Goal: Entertainment & Leisure: Browse casually

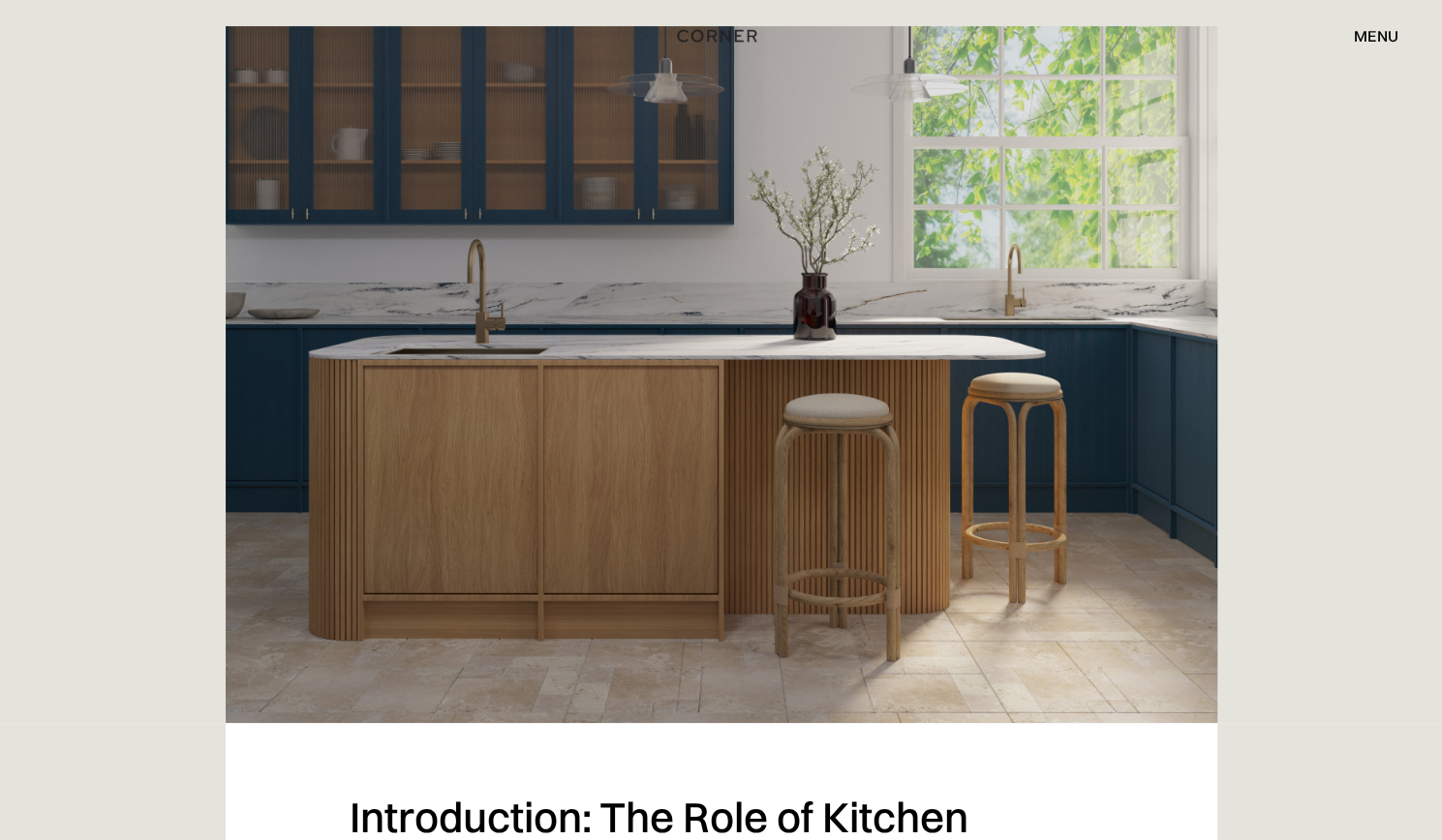
scroll to position [477, 0]
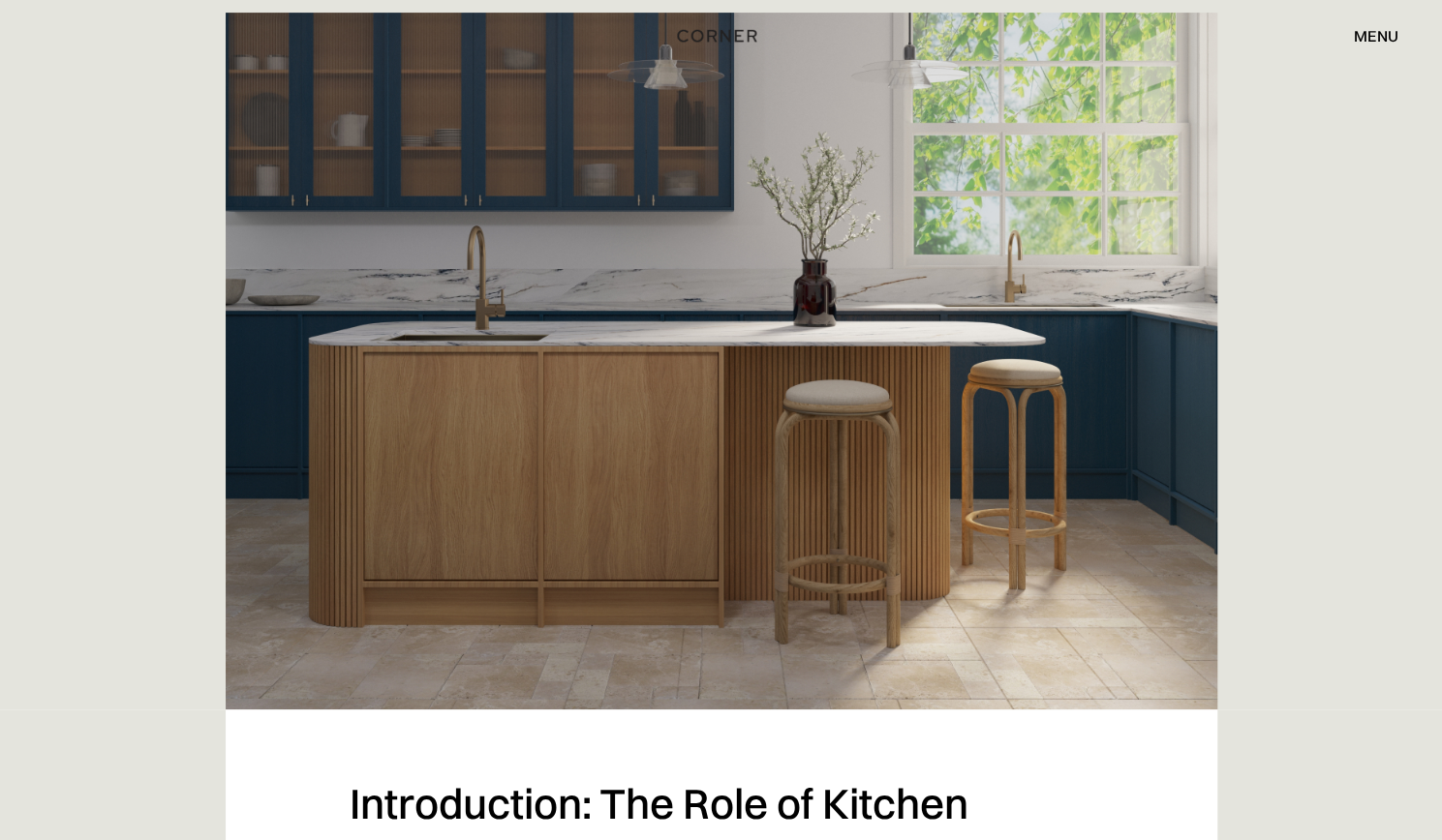
click at [816, 378] on img at bounding box center [721, 361] width 992 height 697
click at [700, 342] on img at bounding box center [721, 361] width 992 height 697
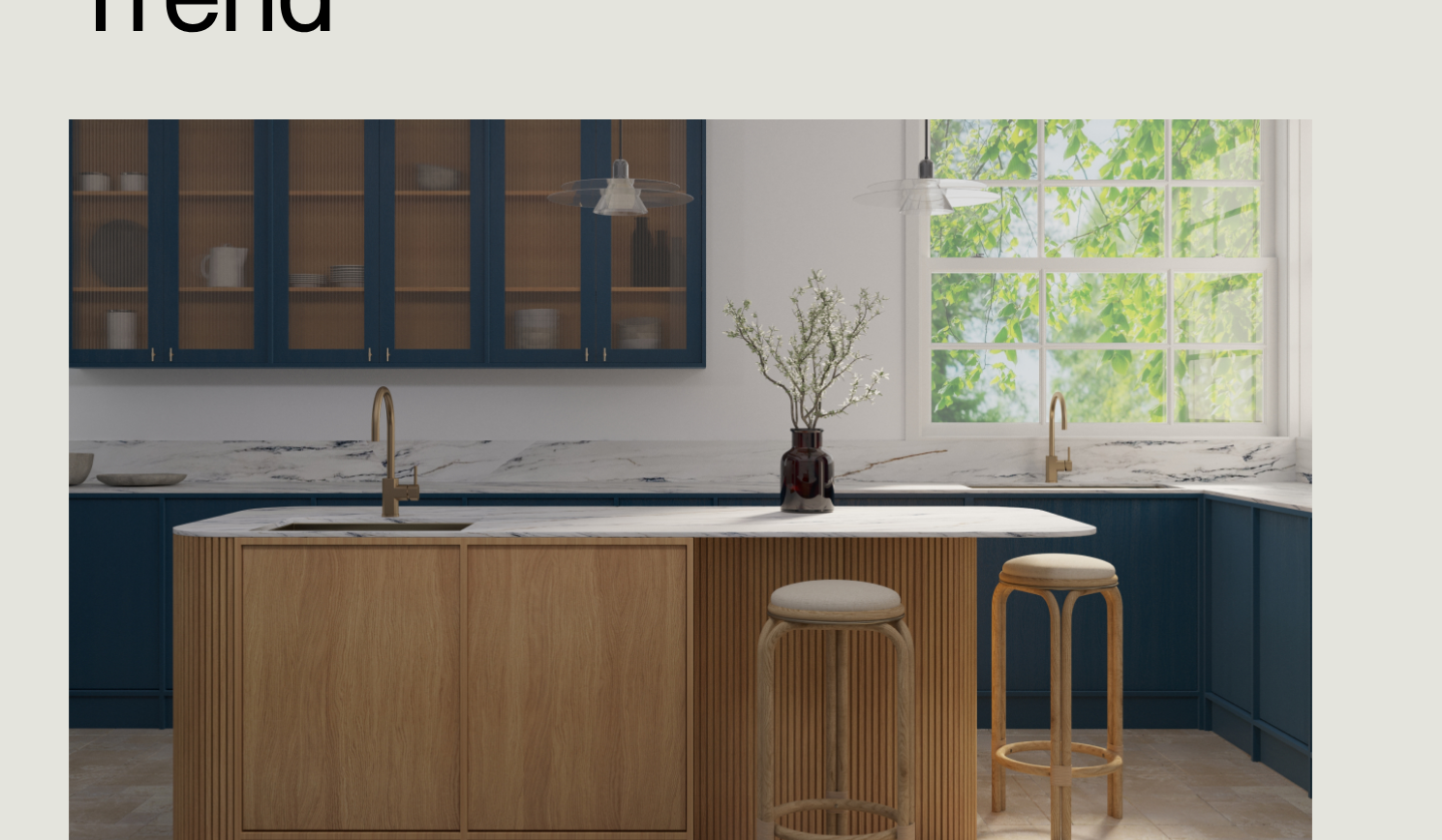
scroll to position [318, 0]
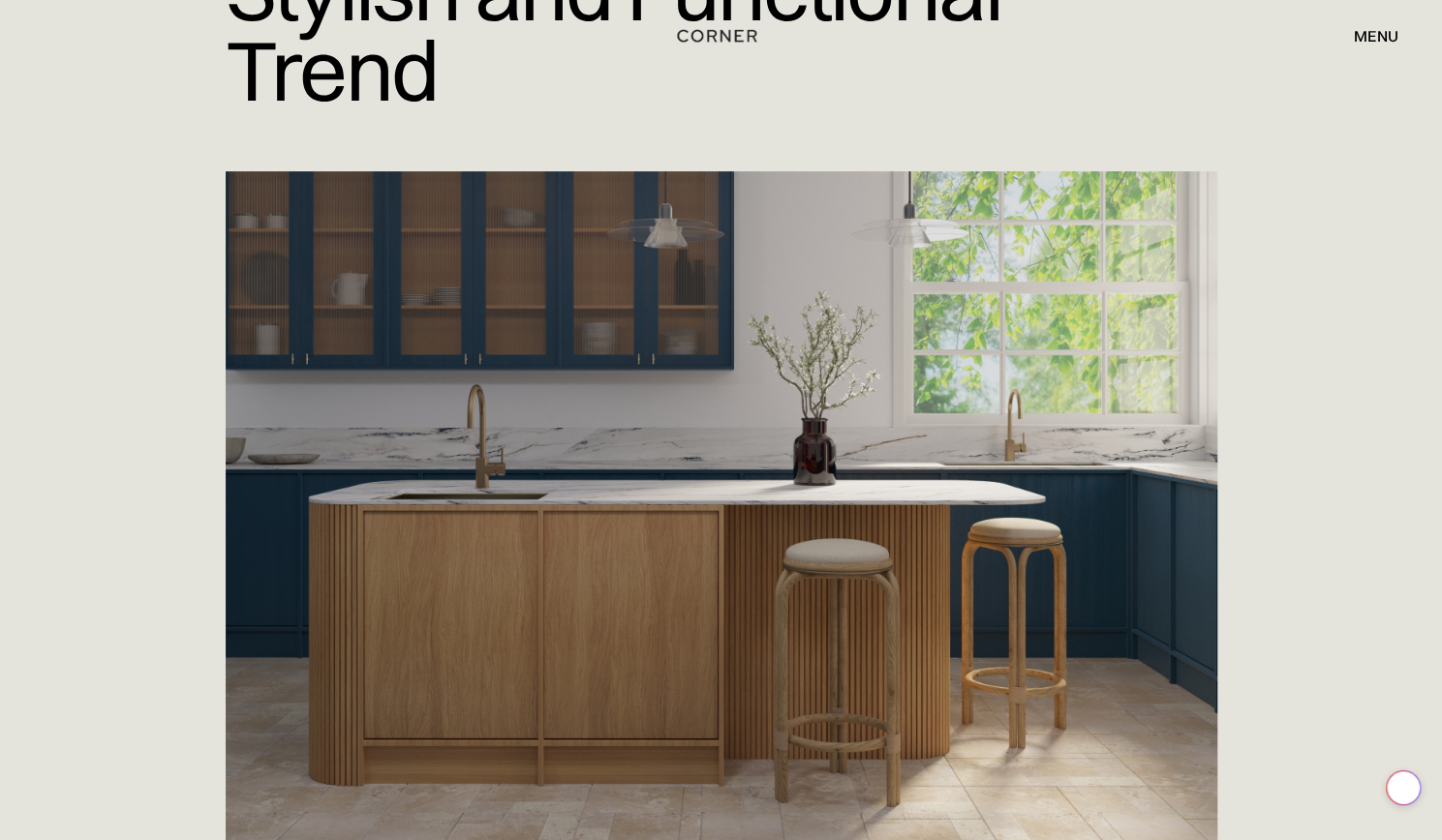
click at [756, 597] on img at bounding box center [721, 519] width 992 height 697
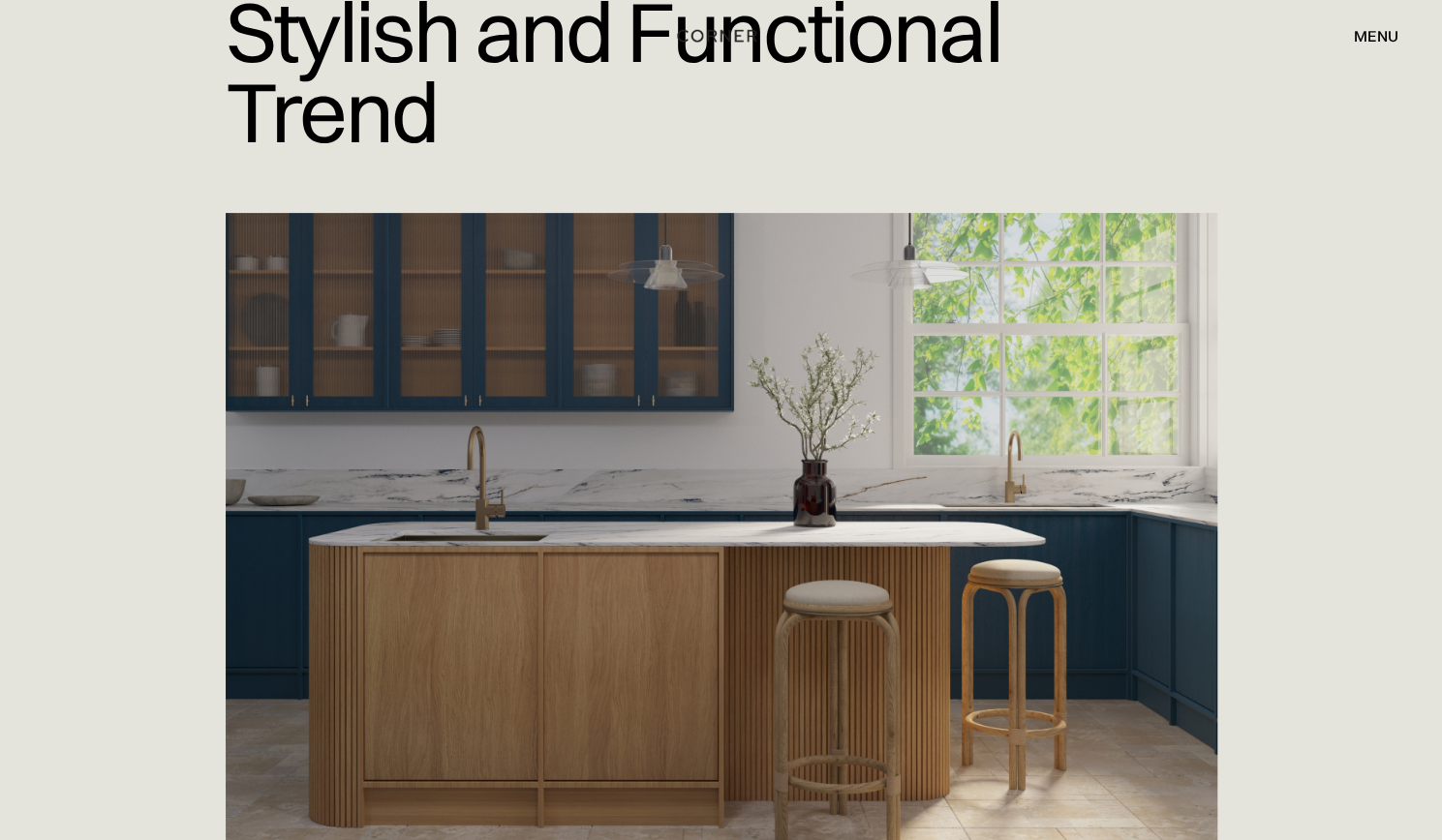
scroll to position [268, 0]
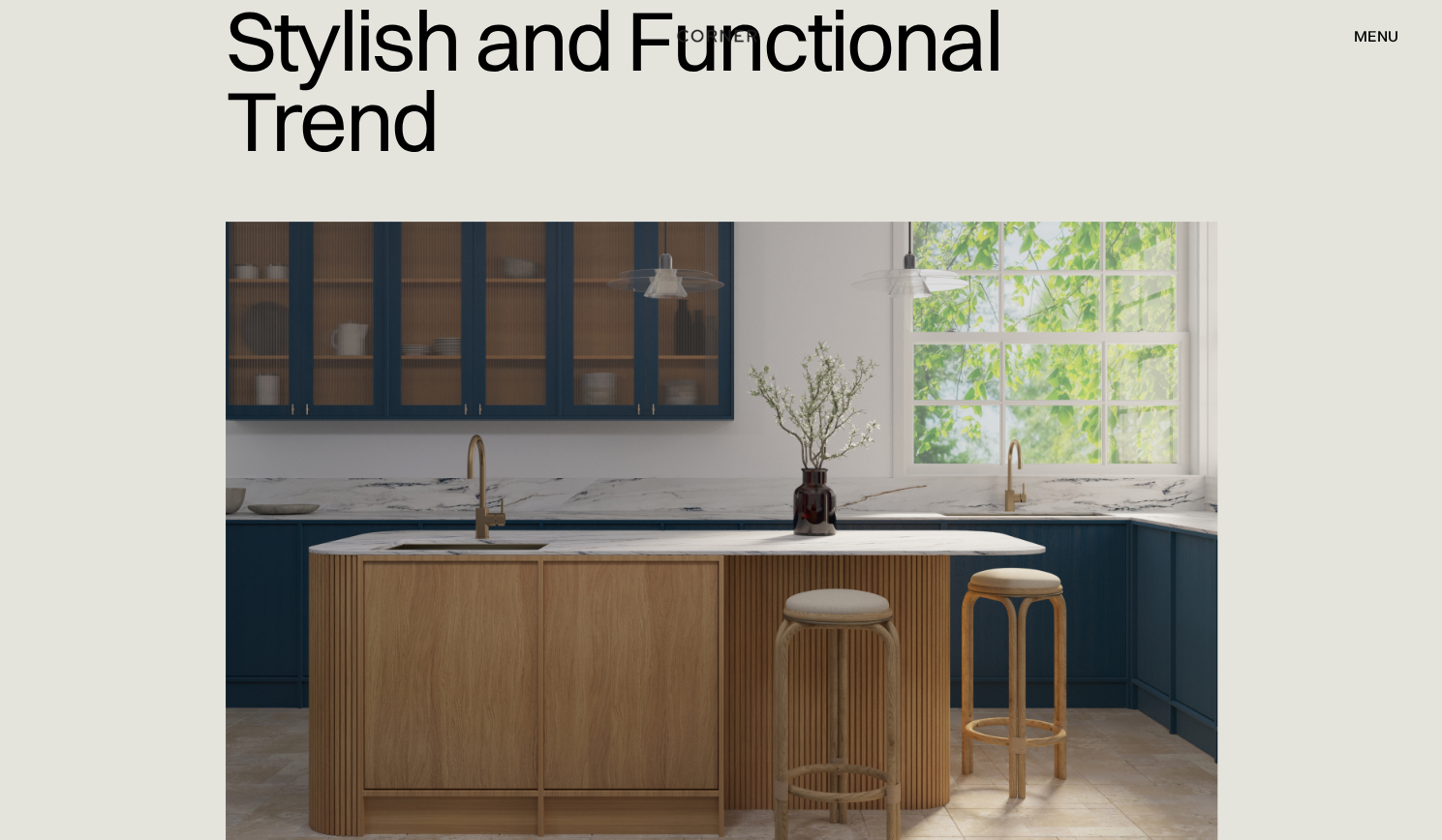
click at [915, 406] on img at bounding box center [721, 570] width 992 height 697
click at [710, 426] on img at bounding box center [721, 570] width 992 height 697
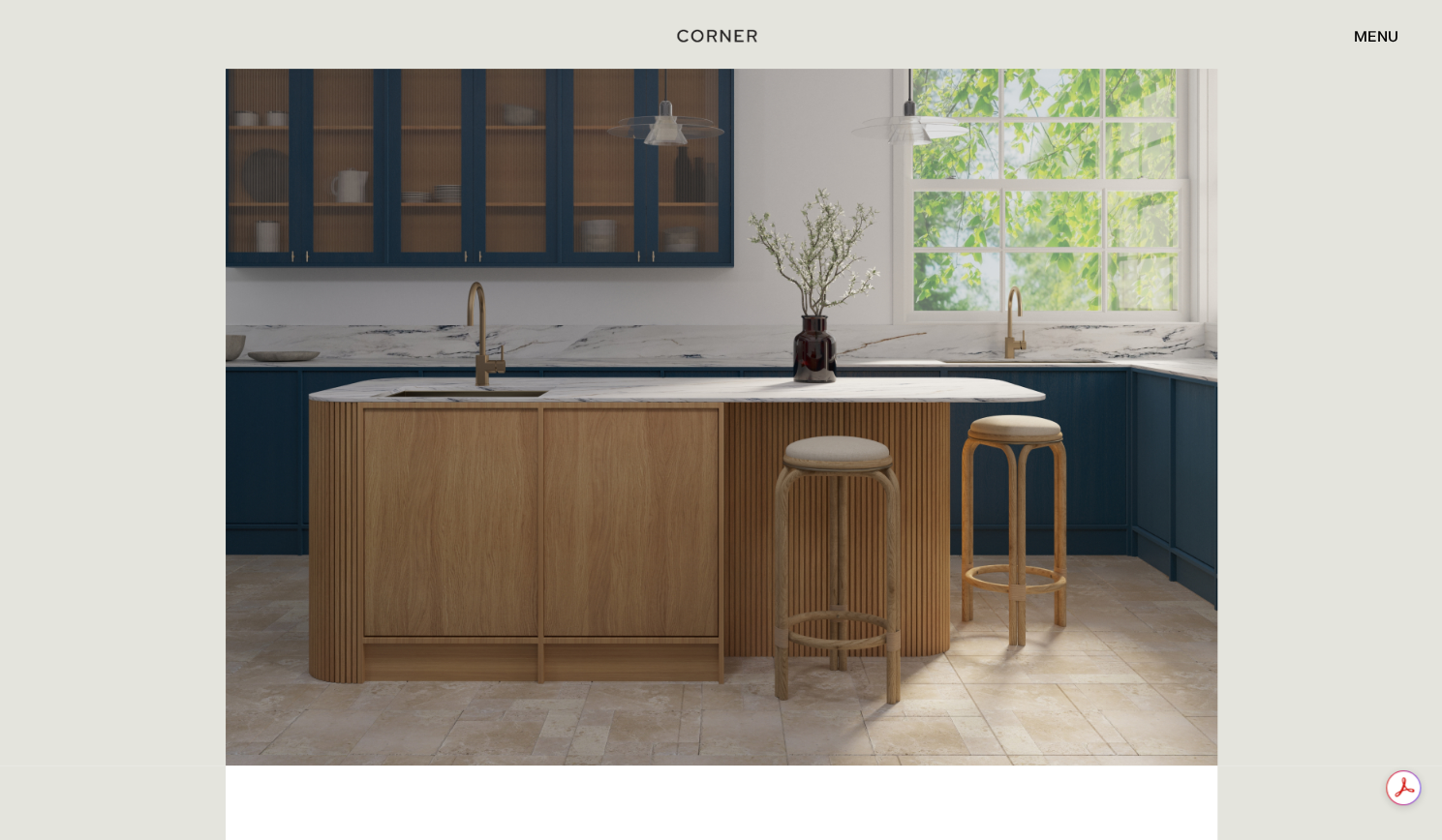
scroll to position [398, 0]
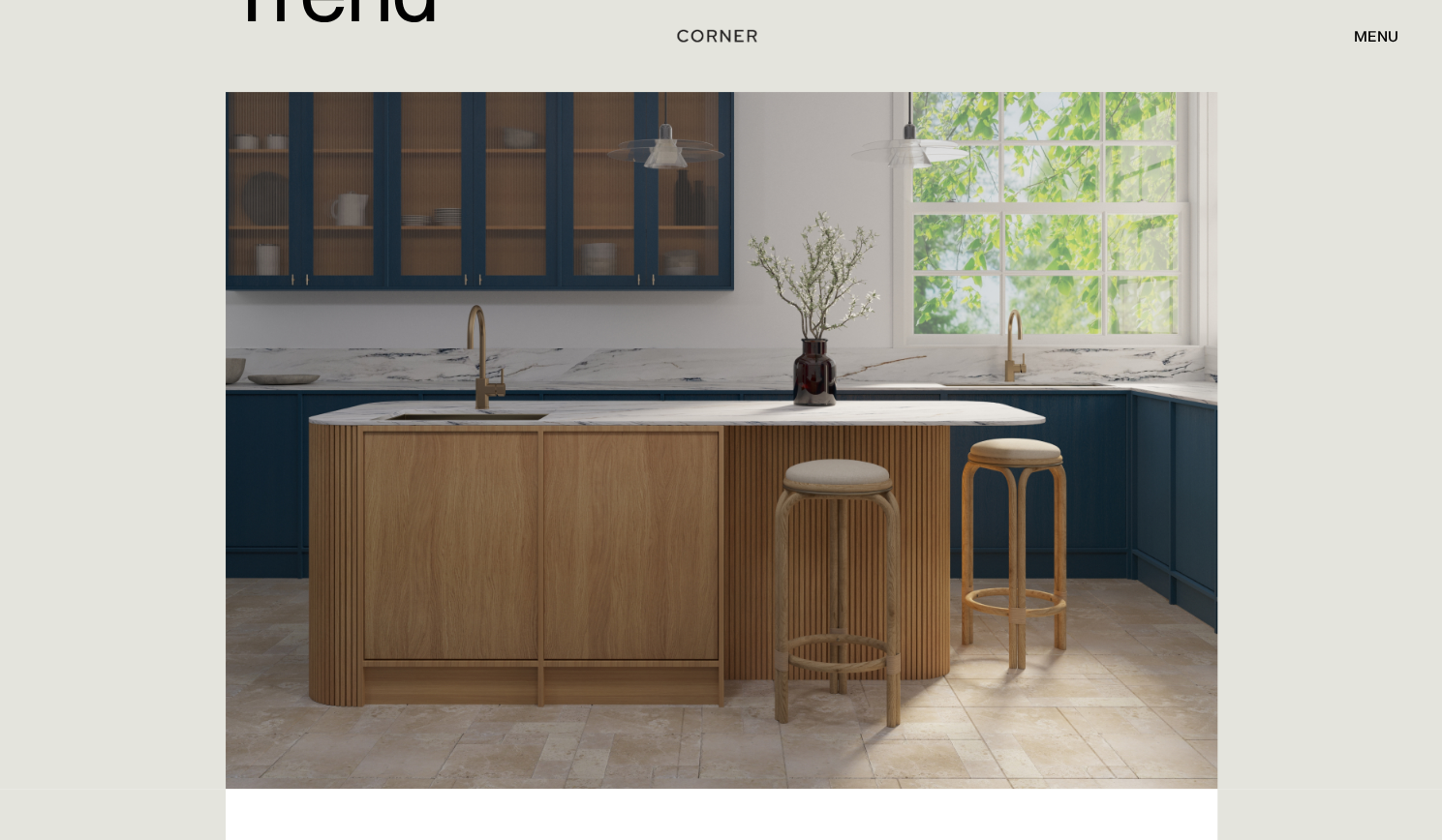
click at [647, 397] on img at bounding box center [721, 440] width 992 height 697
click at [977, 353] on img at bounding box center [721, 440] width 992 height 697
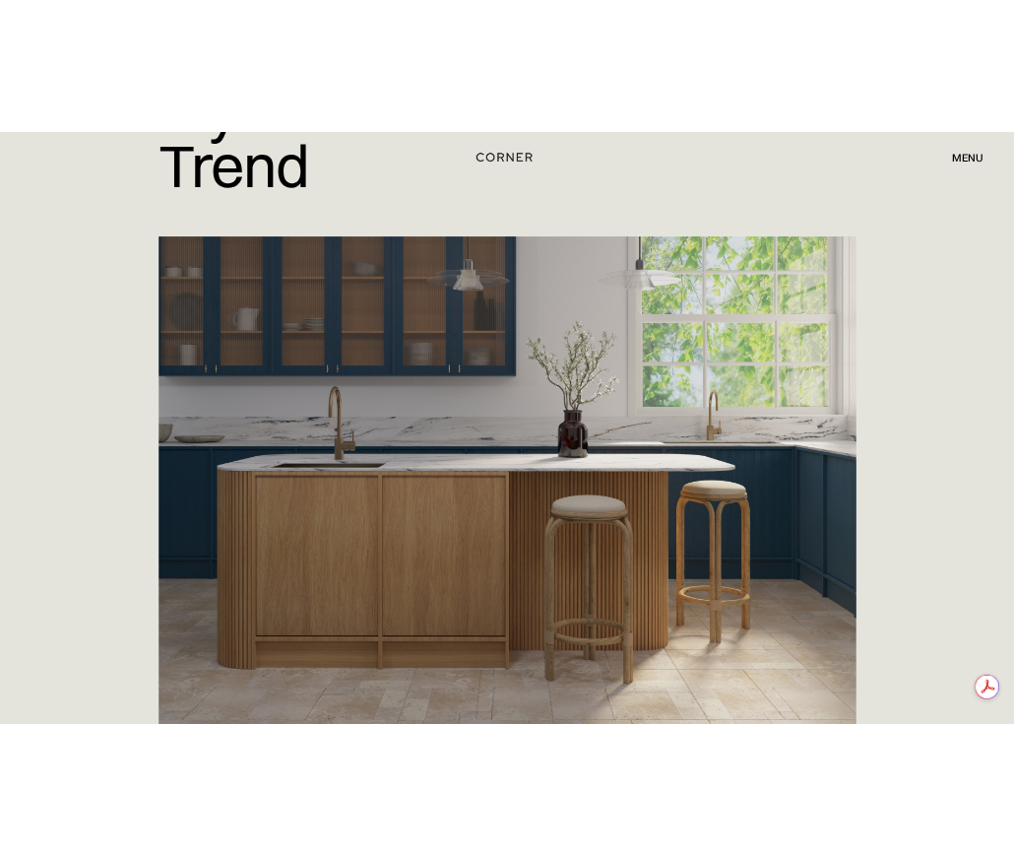
scroll to position [357, 0]
